Goal: Find specific page/section: Find specific page/section

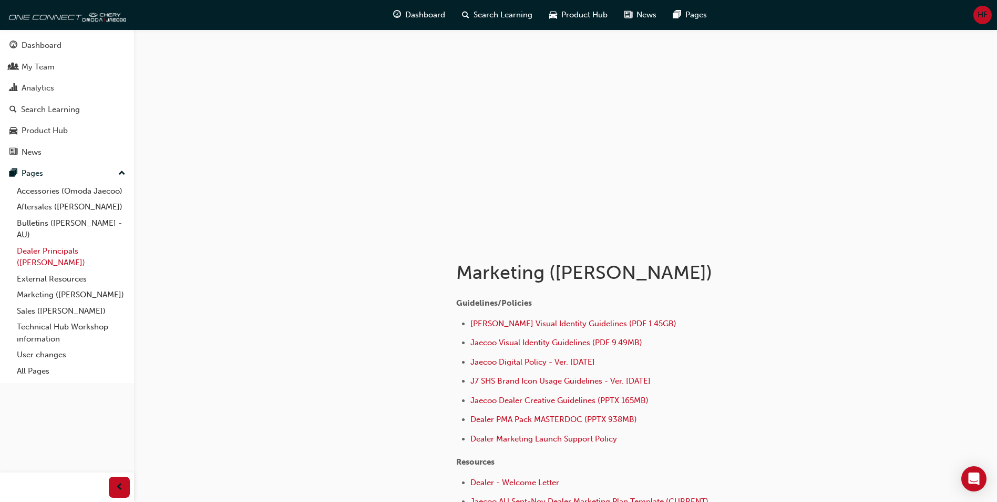
click at [57, 248] on link "Dealer Principals ([PERSON_NAME])" at bounding box center [71, 257] width 117 height 28
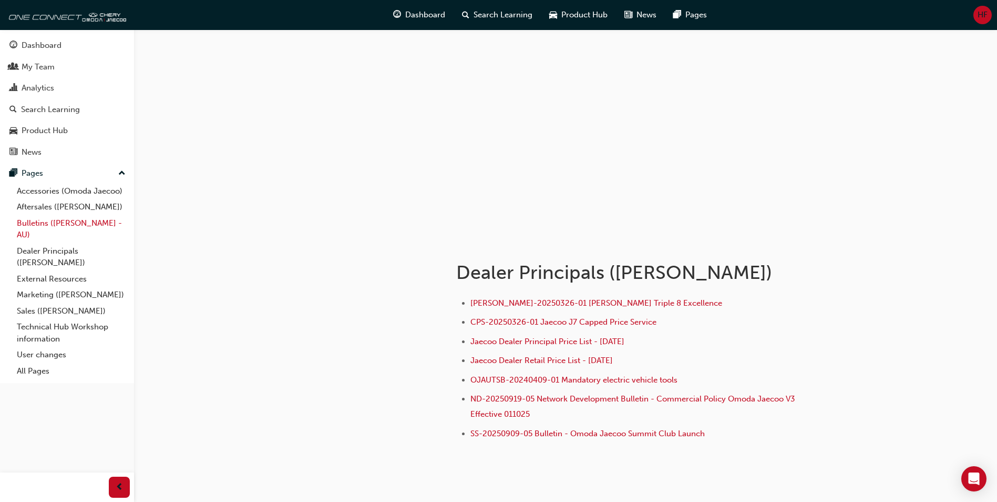
click at [66, 223] on link "Bulletins ([PERSON_NAME] - AU)" at bounding box center [71, 229] width 117 height 28
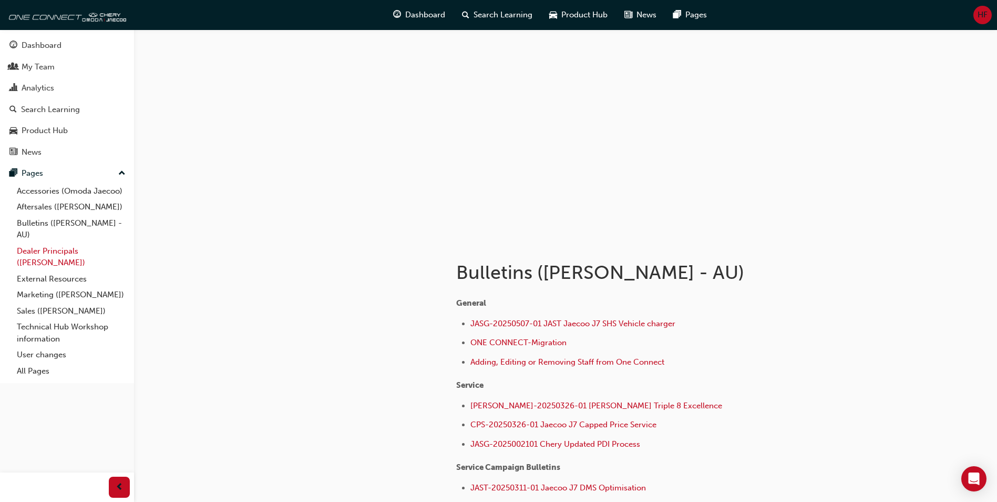
click at [61, 249] on link "Dealer Principals ([PERSON_NAME])" at bounding box center [71, 257] width 117 height 28
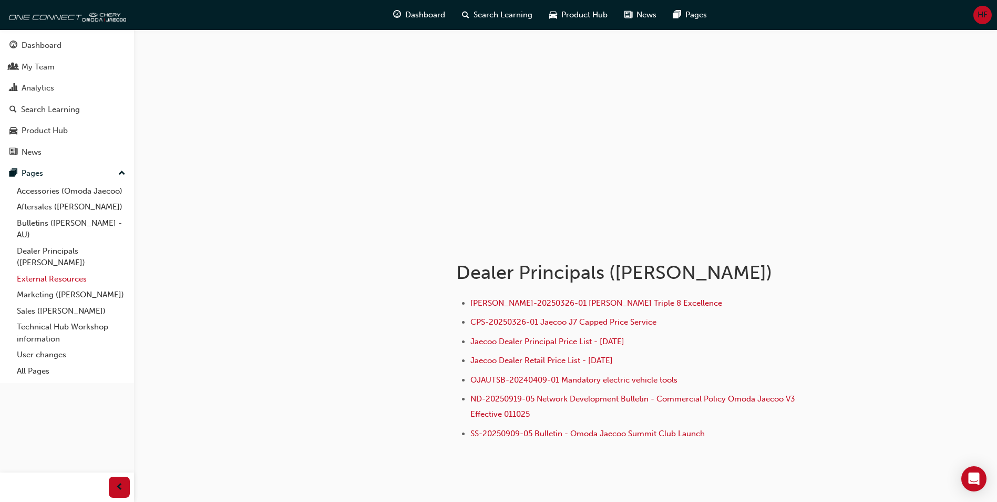
click at [40, 277] on link "External Resources" at bounding box center [71, 279] width 117 height 16
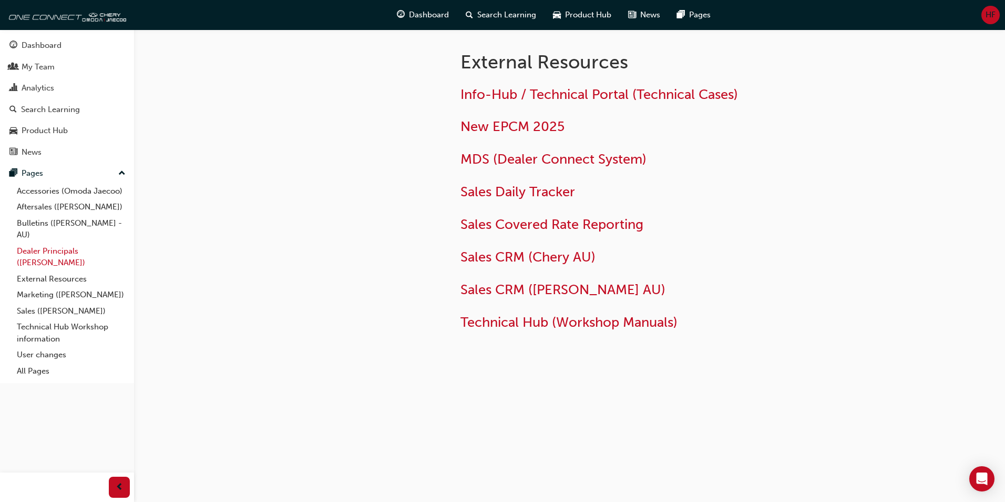
click at [50, 251] on link "Dealer Principals ([PERSON_NAME])" at bounding box center [71, 257] width 117 height 28
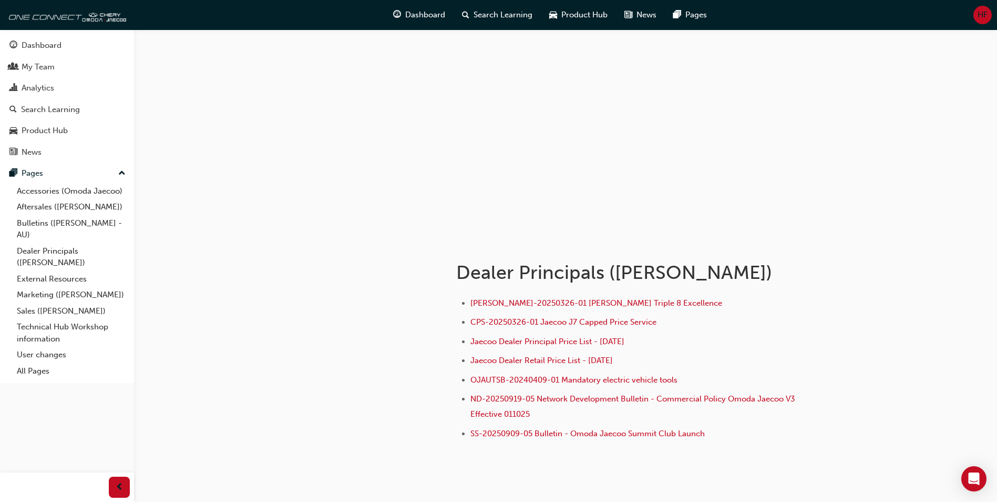
scroll to position [42, 0]
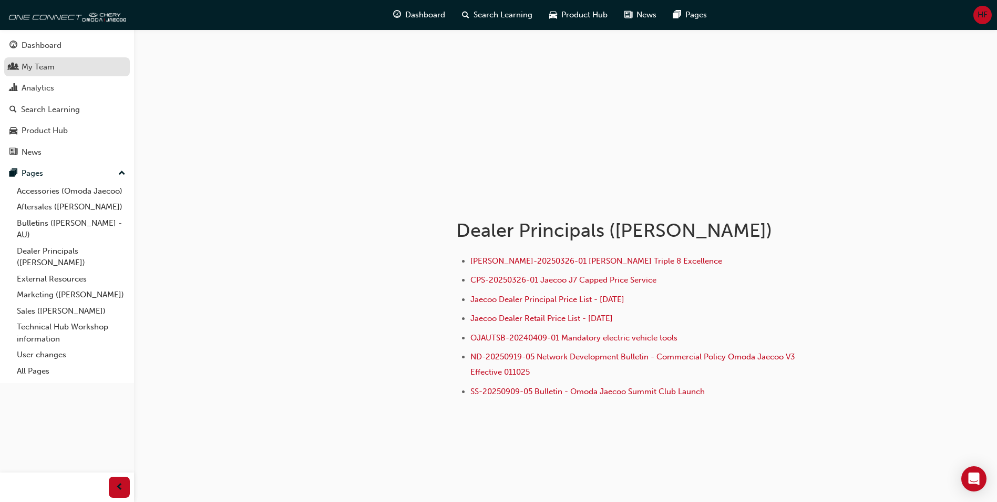
click at [35, 70] on div "My Team" at bounding box center [38, 67] width 33 height 12
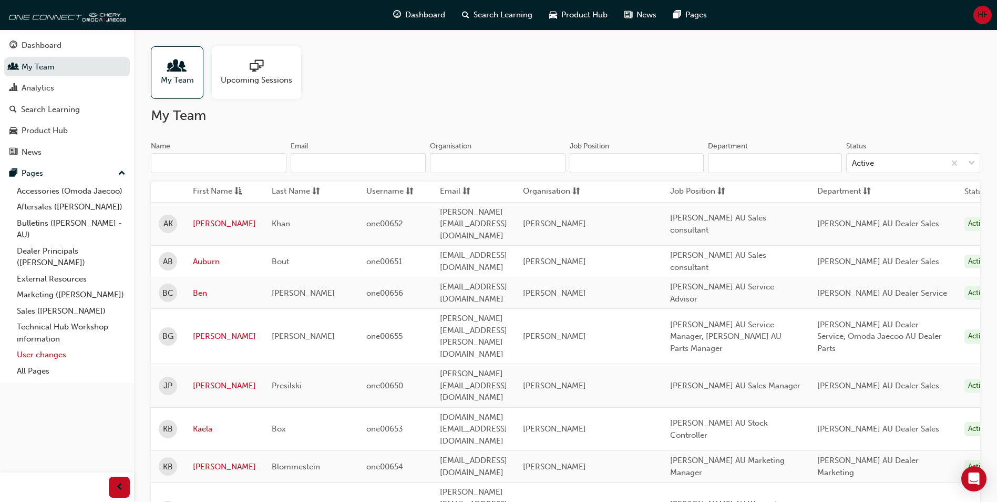
click at [57, 356] on link "User changes" at bounding box center [71, 354] width 117 height 16
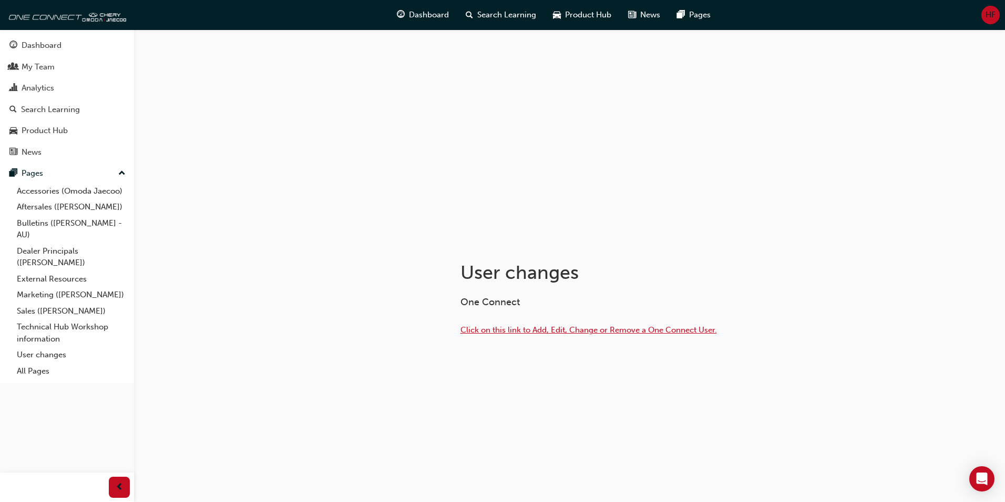
click at [511, 327] on span "Click on this link to Add, Edit, Change or Remove a One Connect User." at bounding box center [589, 329] width 257 height 9
